Goal: Obtain resource: Download file/media

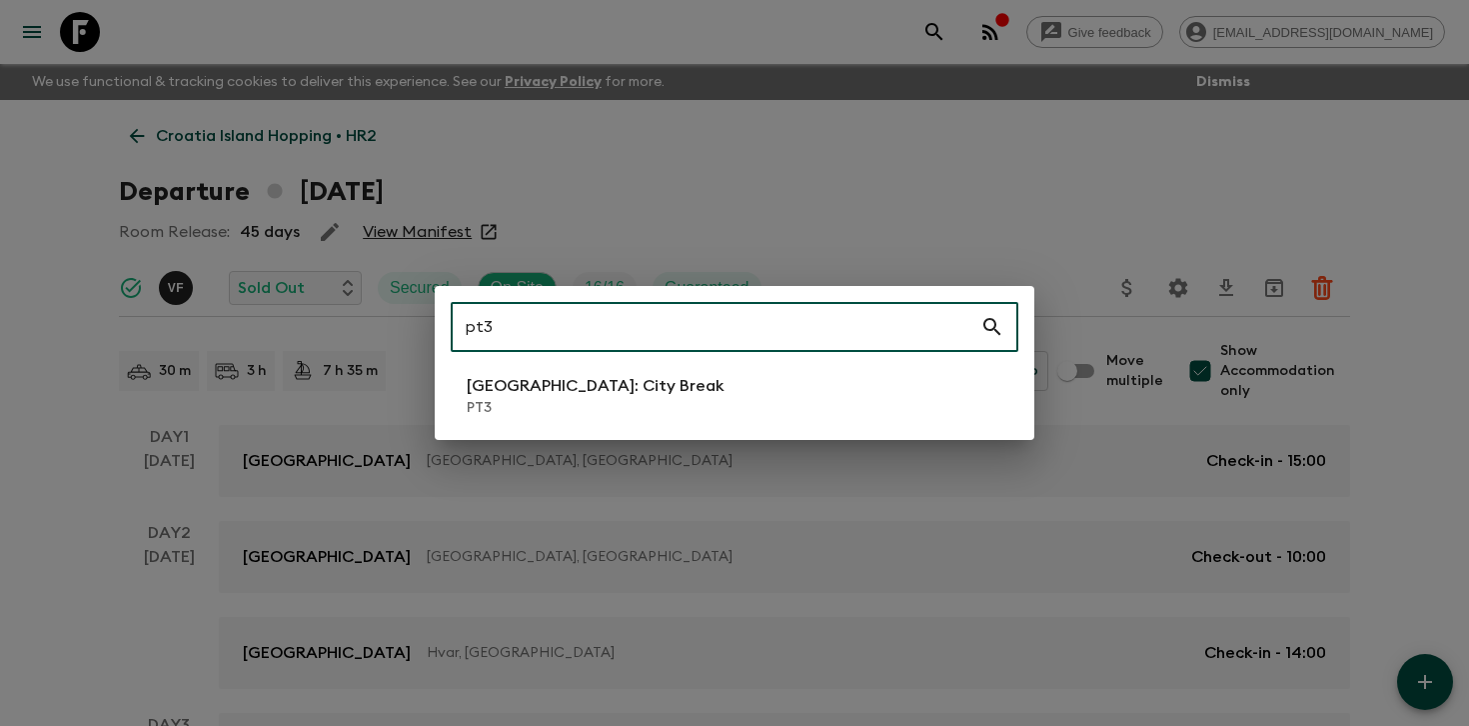
type input "pt3"
click at [543, 369] on li "[GEOGRAPHIC_DATA]: City Break PT3" at bounding box center [735, 396] width 568 height 56
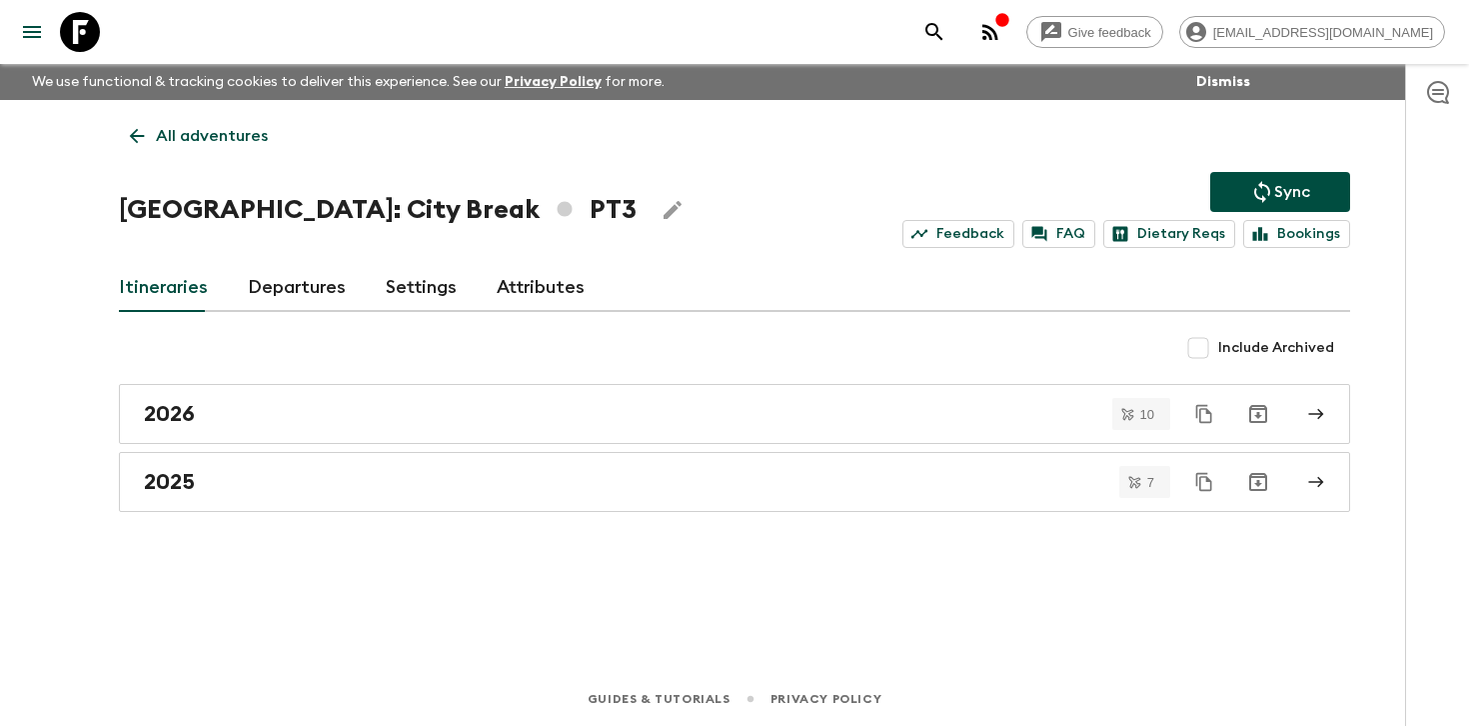
click at [292, 288] on link "Departures" at bounding box center [297, 288] width 98 height 48
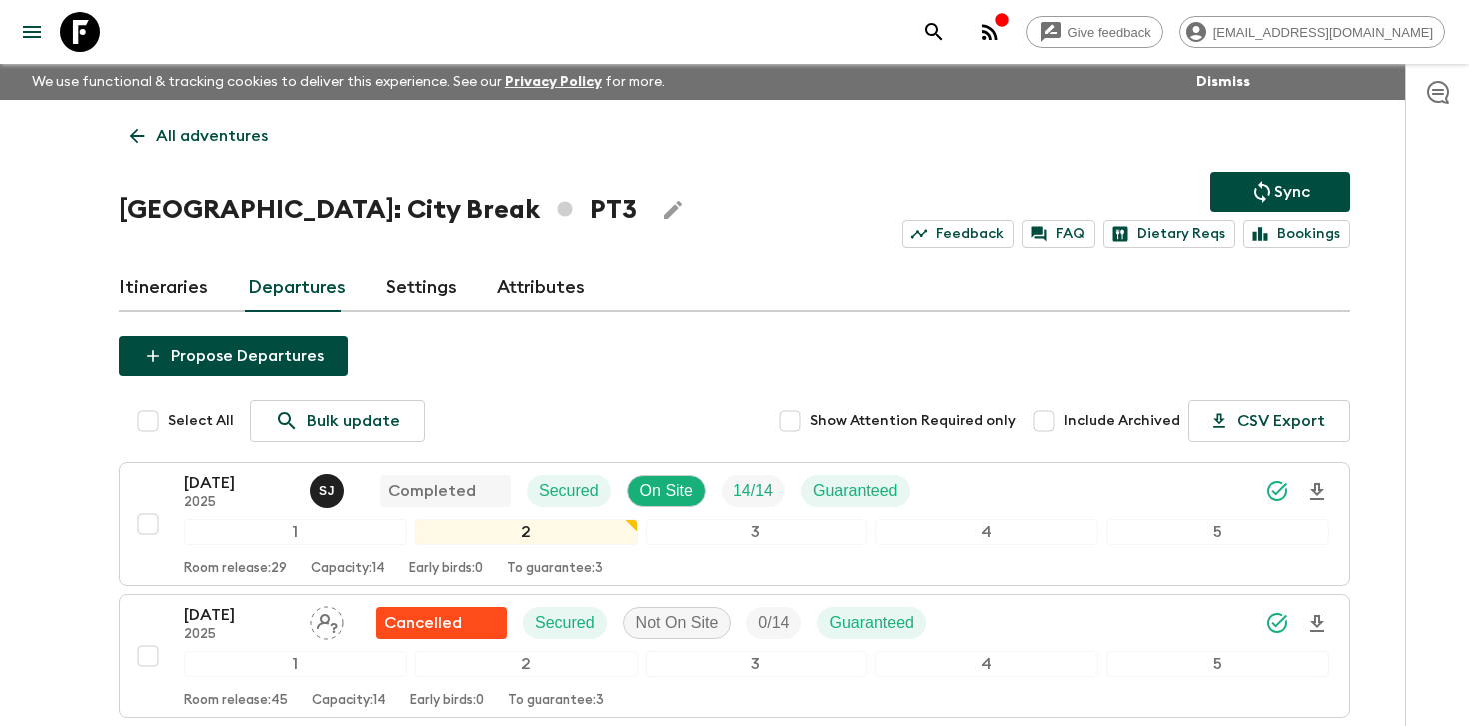
click at [1416, 465] on div at bounding box center [1437, 395] width 64 height 662
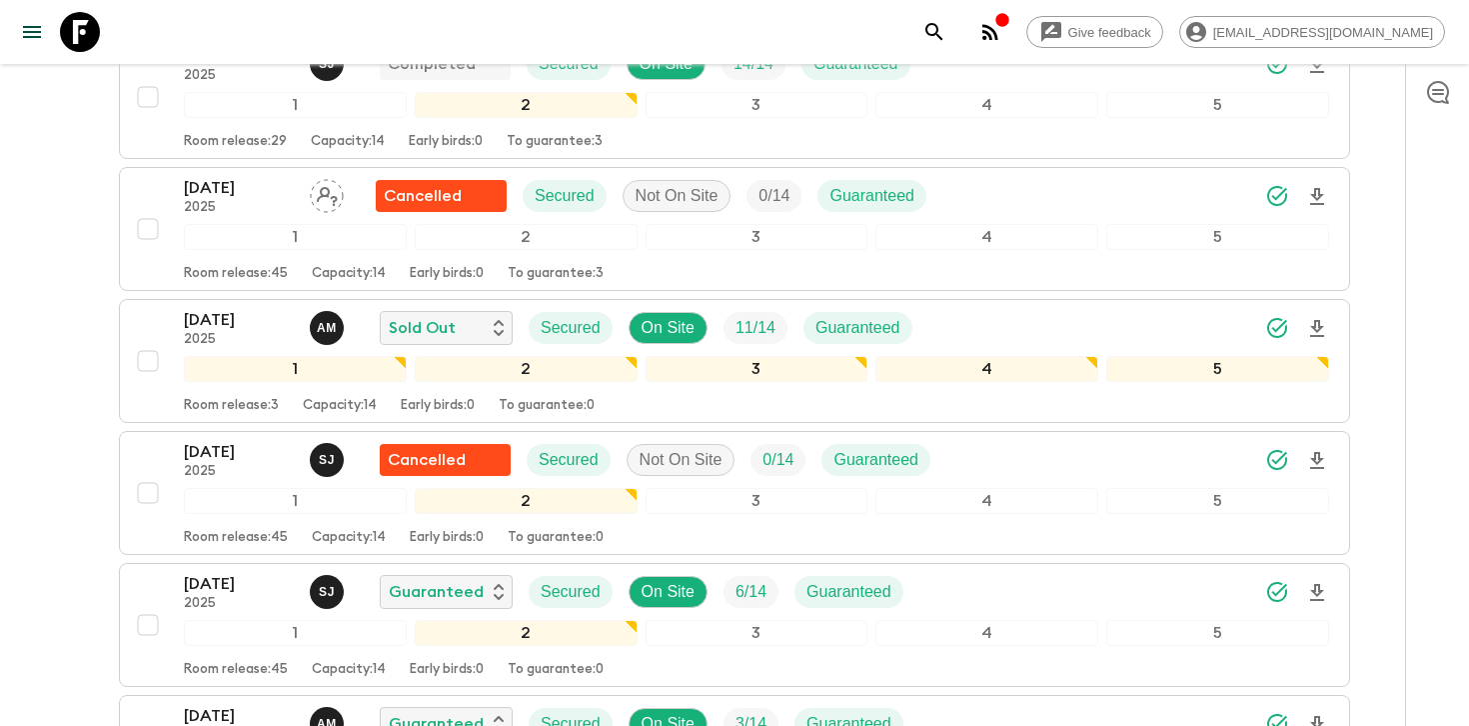
scroll to position [441, 0]
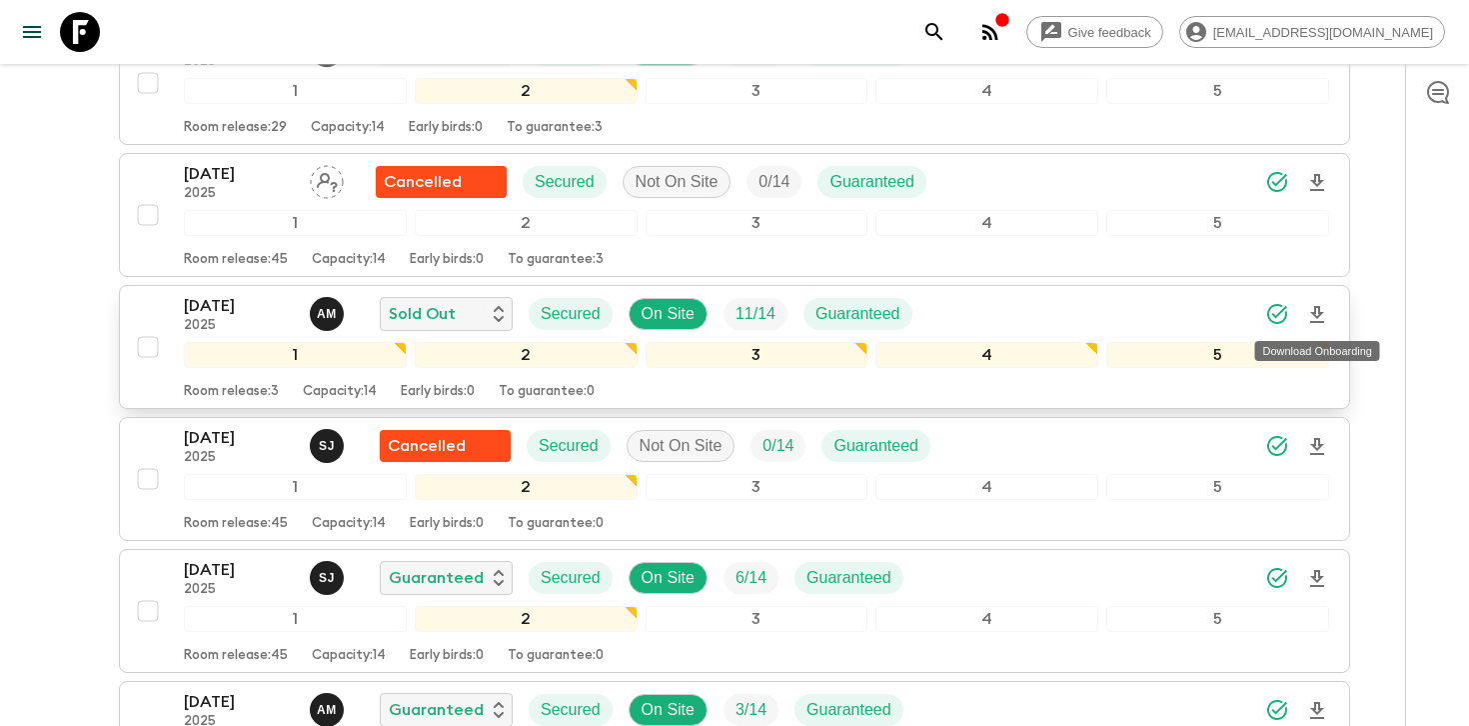
click at [1315, 314] on icon "Download Onboarding" at bounding box center [1317, 314] width 14 height 17
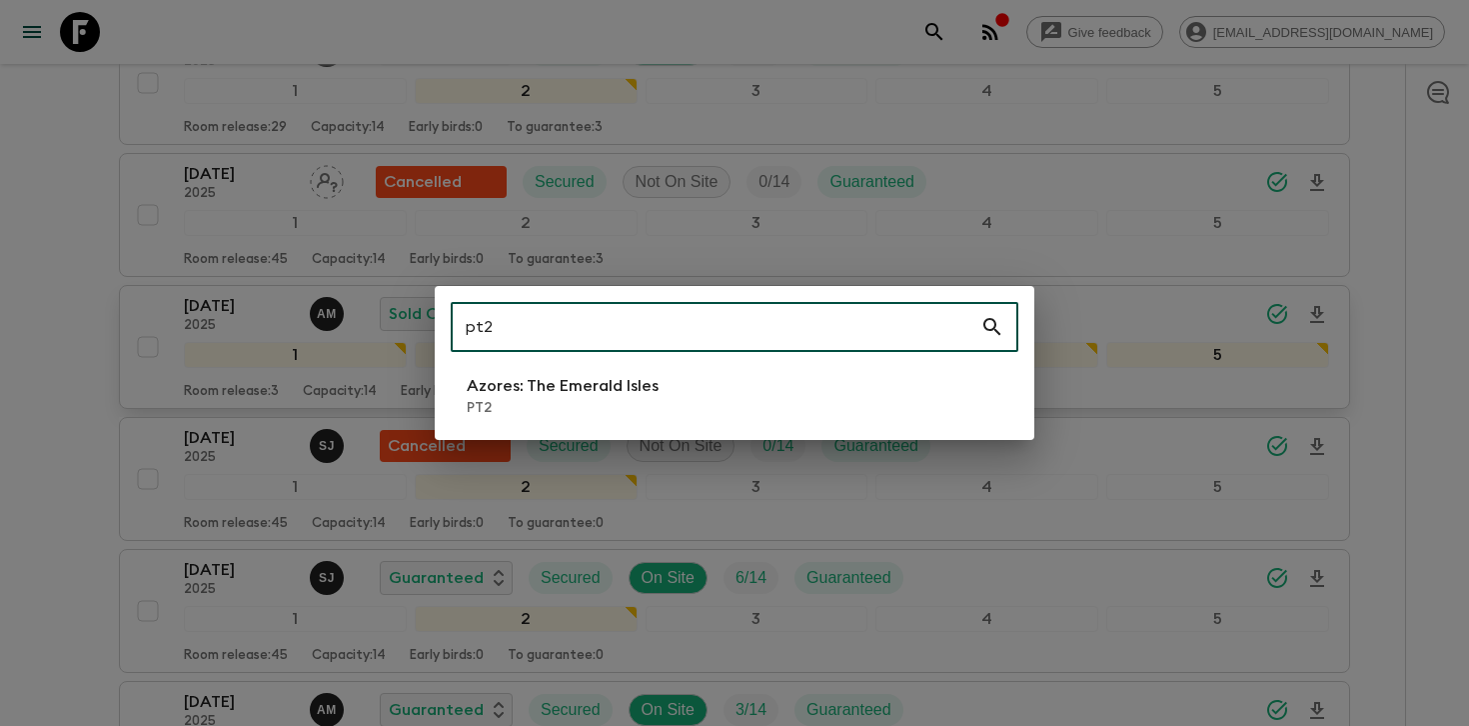
type input "pt2"
click at [558, 402] on p "PT2" at bounding box center [563, 408] width 192 height 20
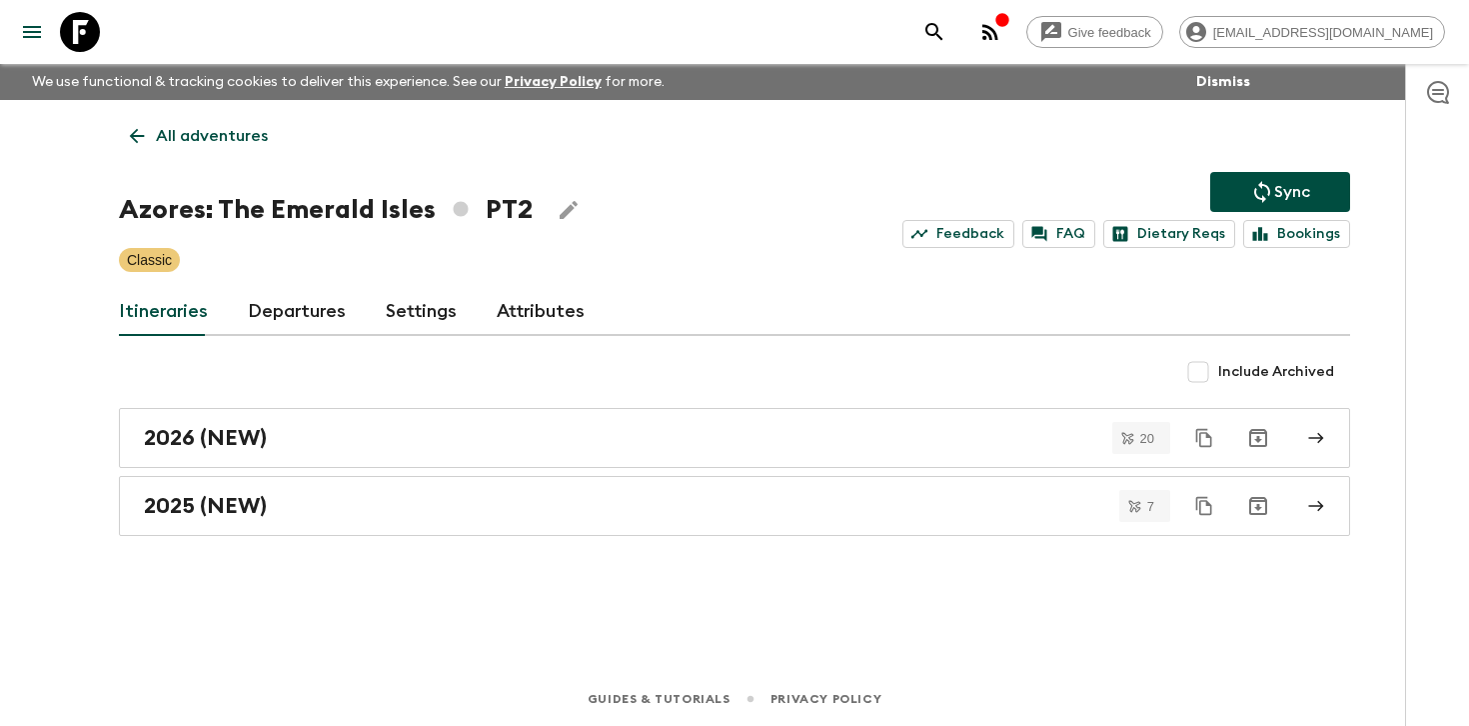
click at [298, 333] on link "Departures" at bounding box center [297, 312] width 98 height 48
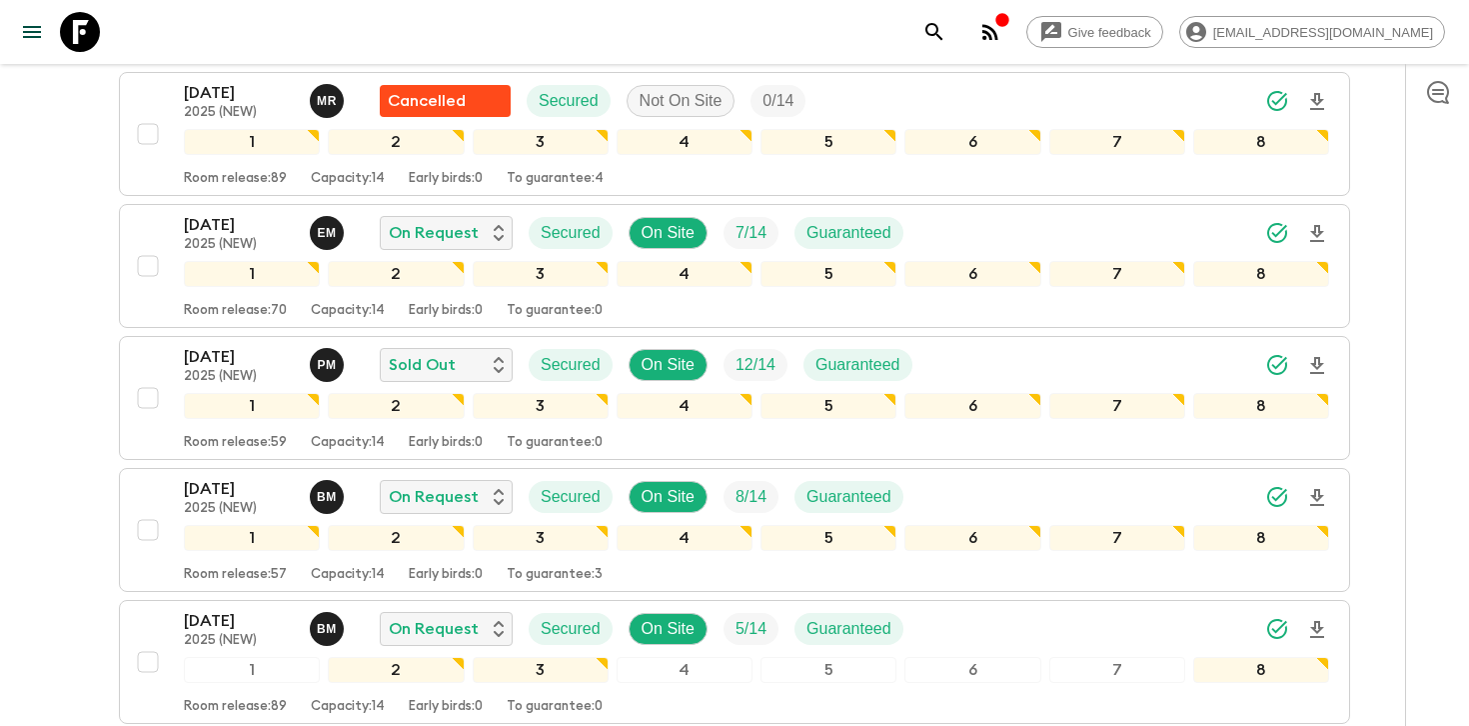
scroll to position [1070, 0]
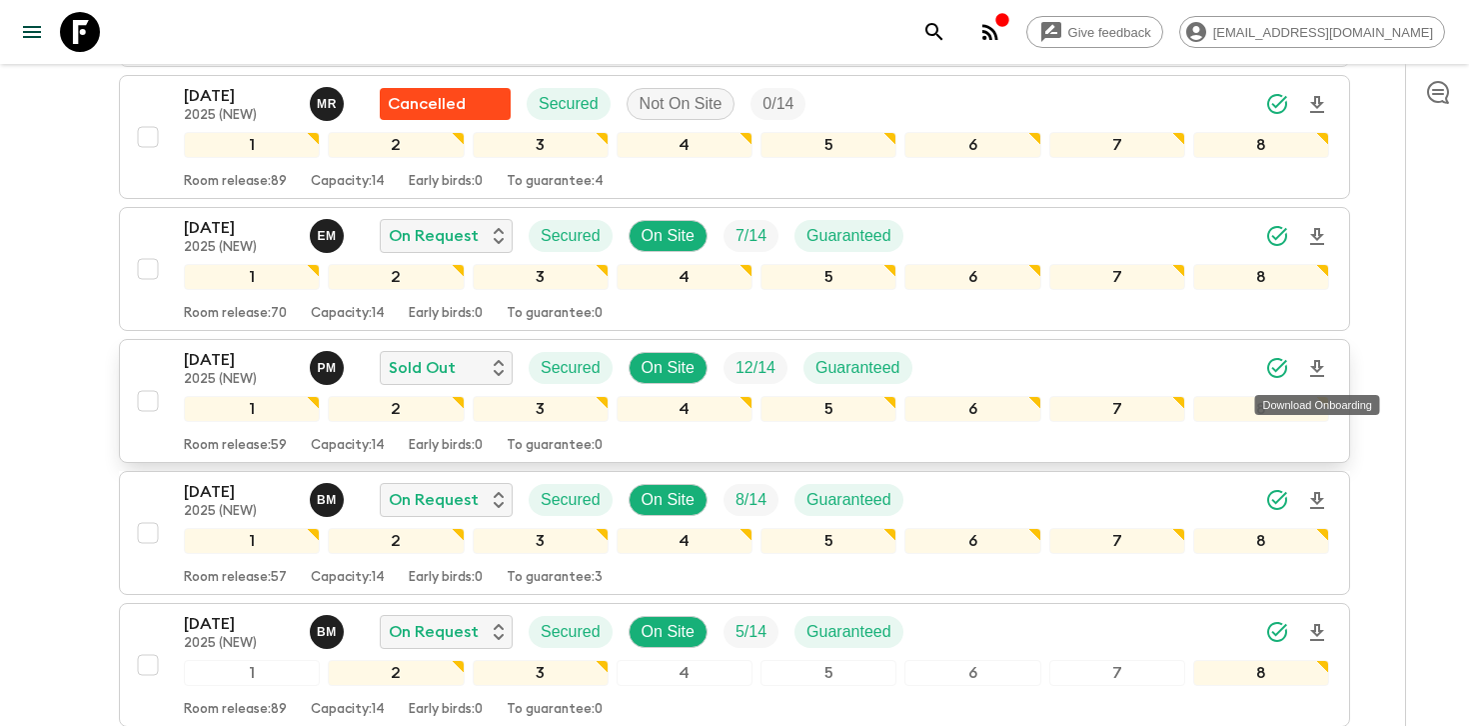
click at [1316, 369] on icon "Download Onboarding" at bounding box center [1317, 369] width 24 height 24
